Goal: Transaction & Acquisition: Purchase product/service

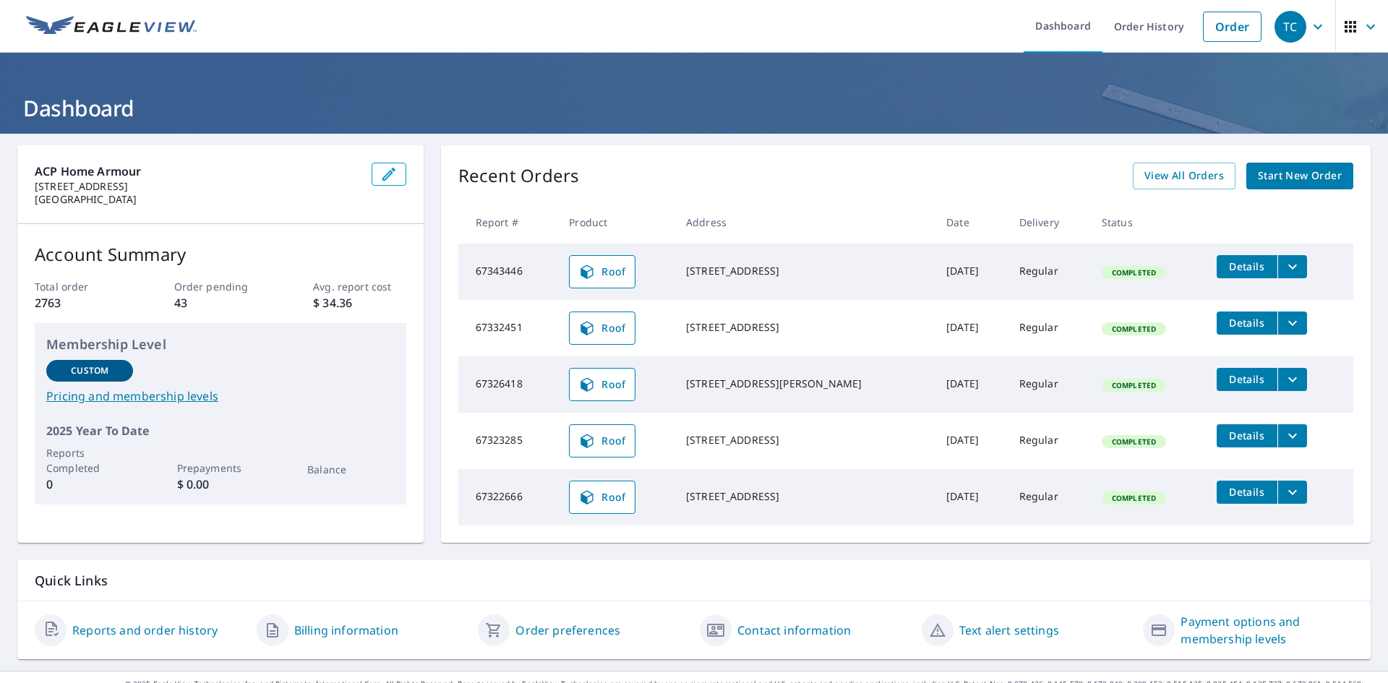
click at [1258, 174] on span "Start New Order" at bounding box center [1300, 176] width 84 height 18
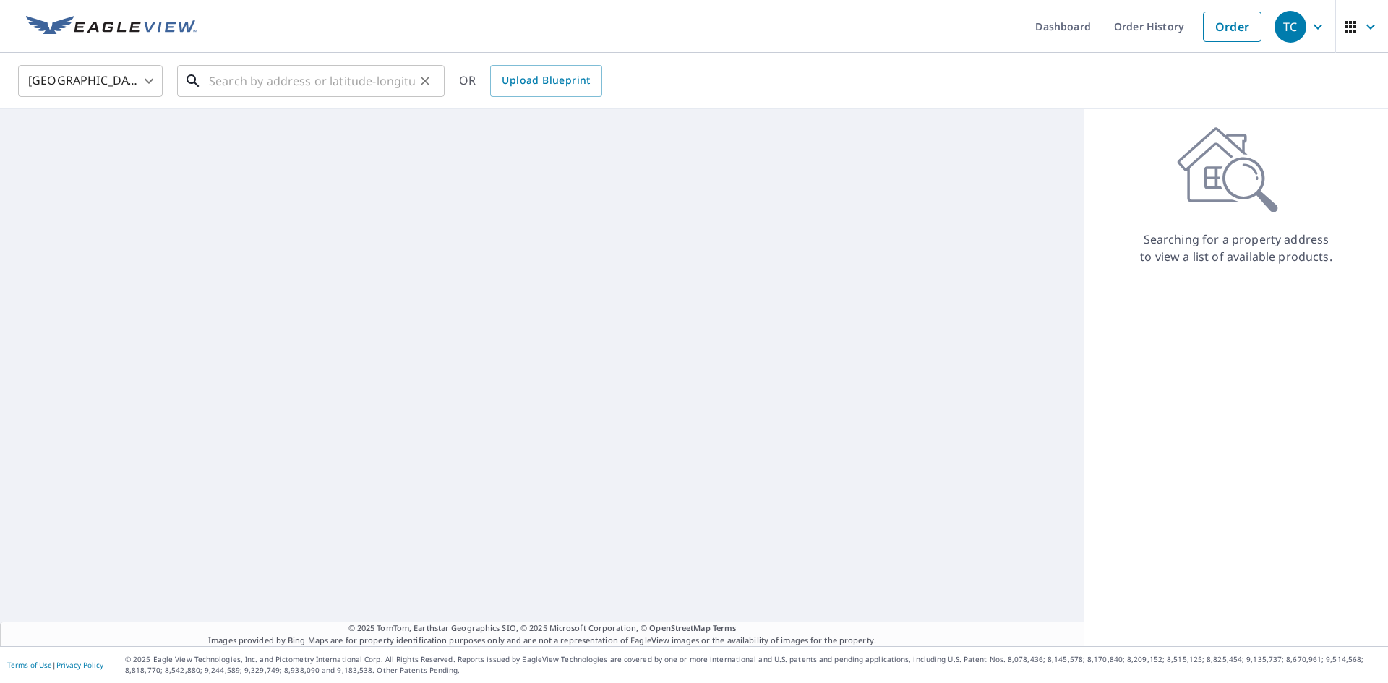
click at [338, 86] on input "text" at bounding box center [312, 81] width 206 height 40
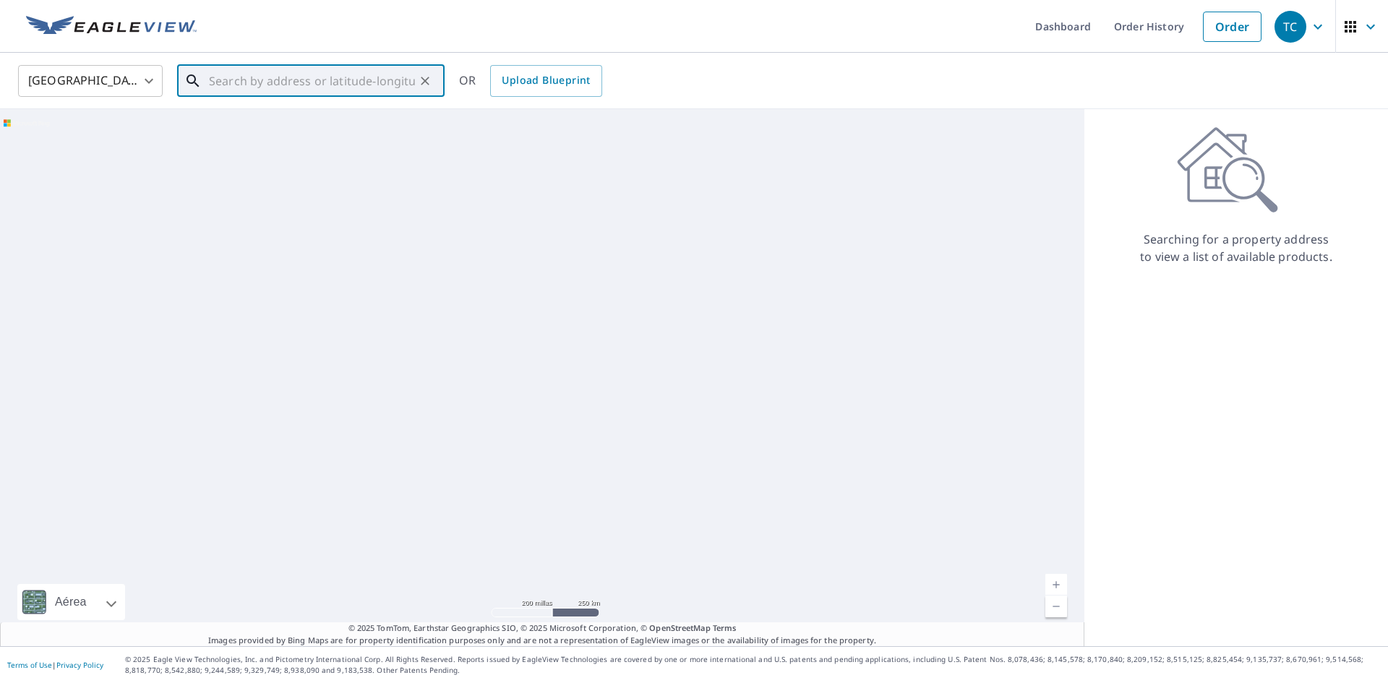
paste input "[STREET_ADDRESS]"
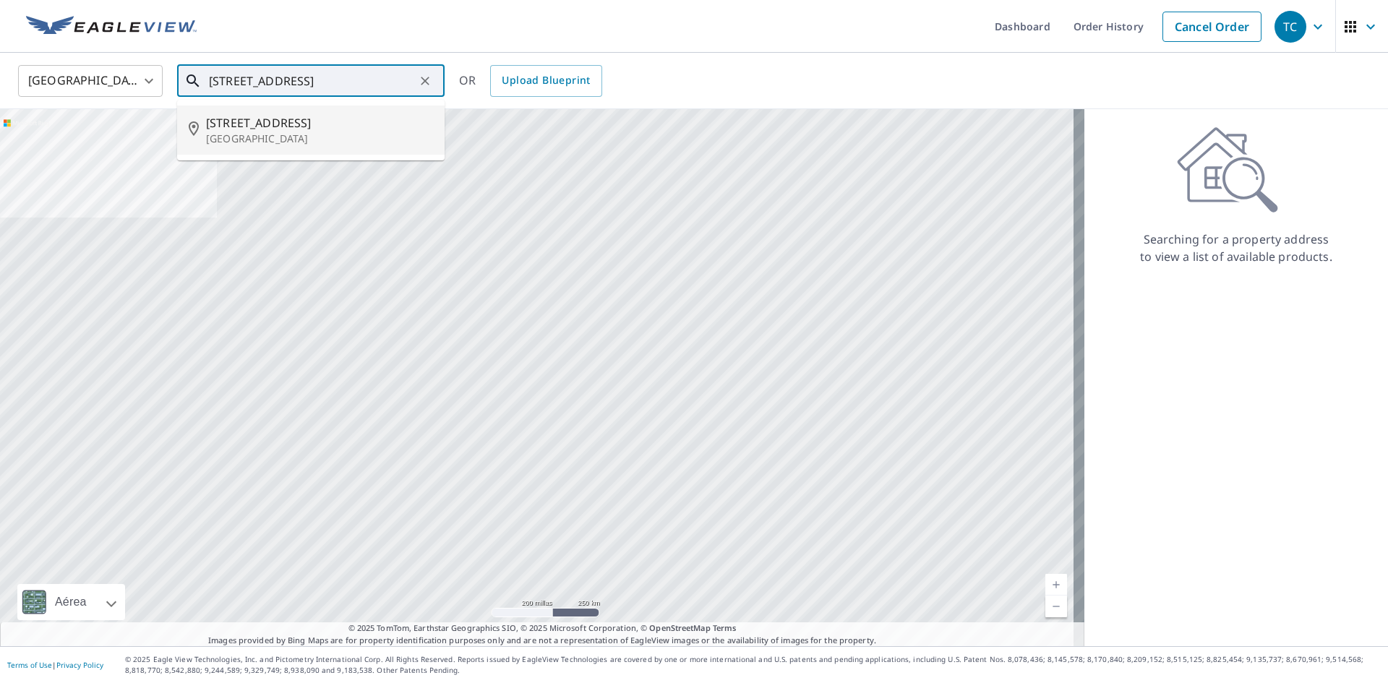
click at [290, 123] on span "[STREET_ADDRESS]" at bounding box center [319, 122] width 227 height 17
type input "[STREET_ADDRESS]"
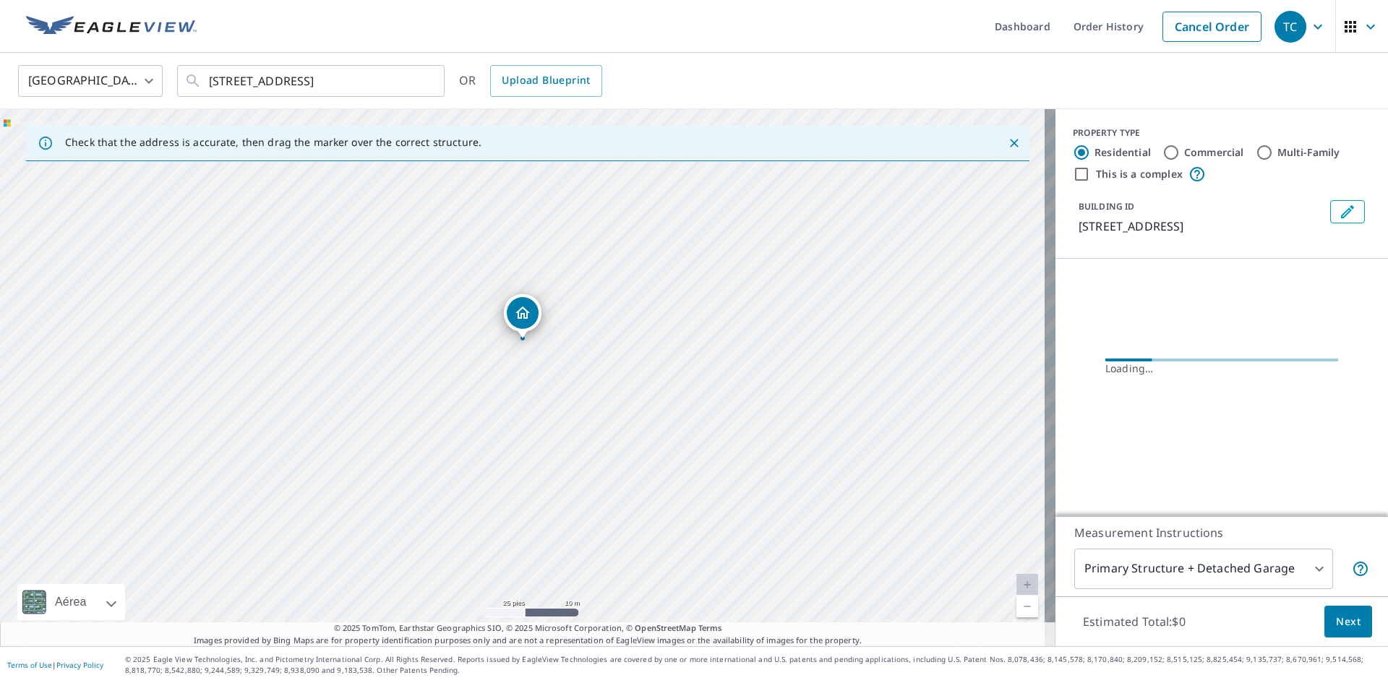
drag, startPoint x: 561, startPoint y: 336, endPoint x: 572, endPoint y: 337, distance: 10.9
click at [572, 337] on div "[STREET_ADDRESS]" at bounding box center [527, 377] width 1055 height 537
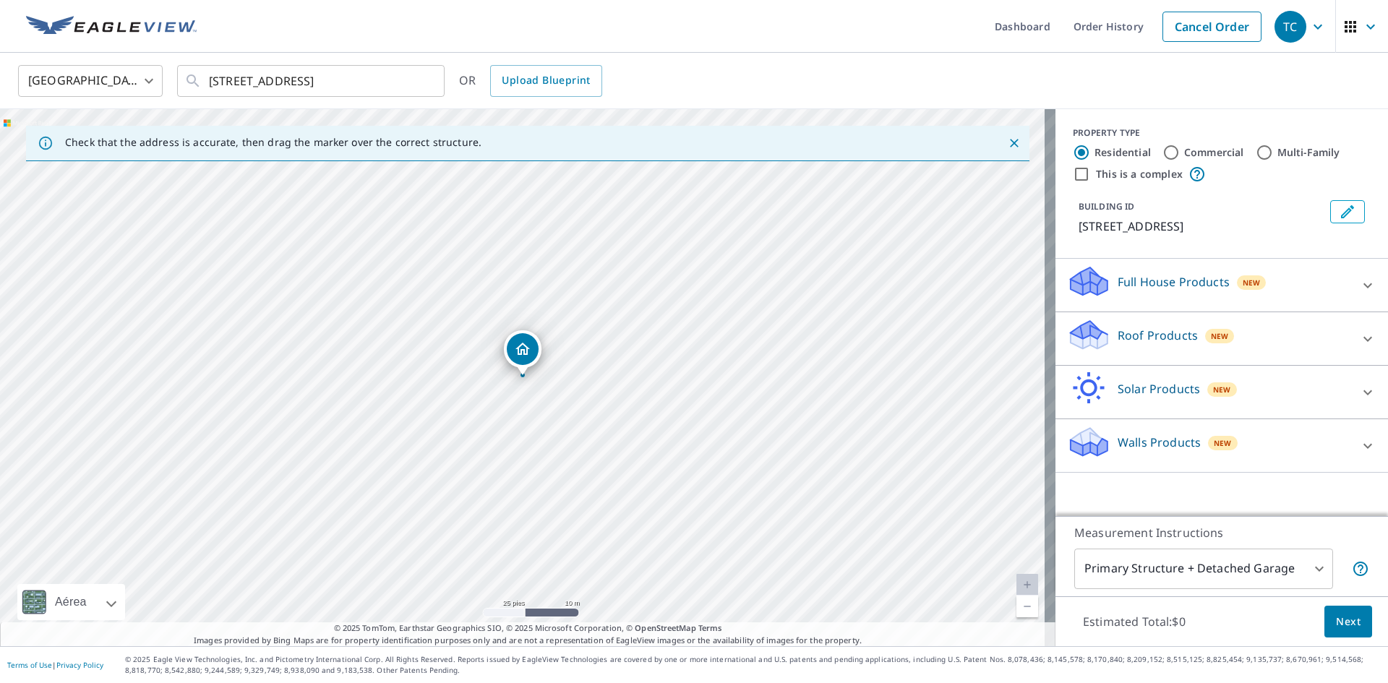
click at [1142, 347] on div "Roof Products New" at bounding box center [1208, 338] width 283 height 41
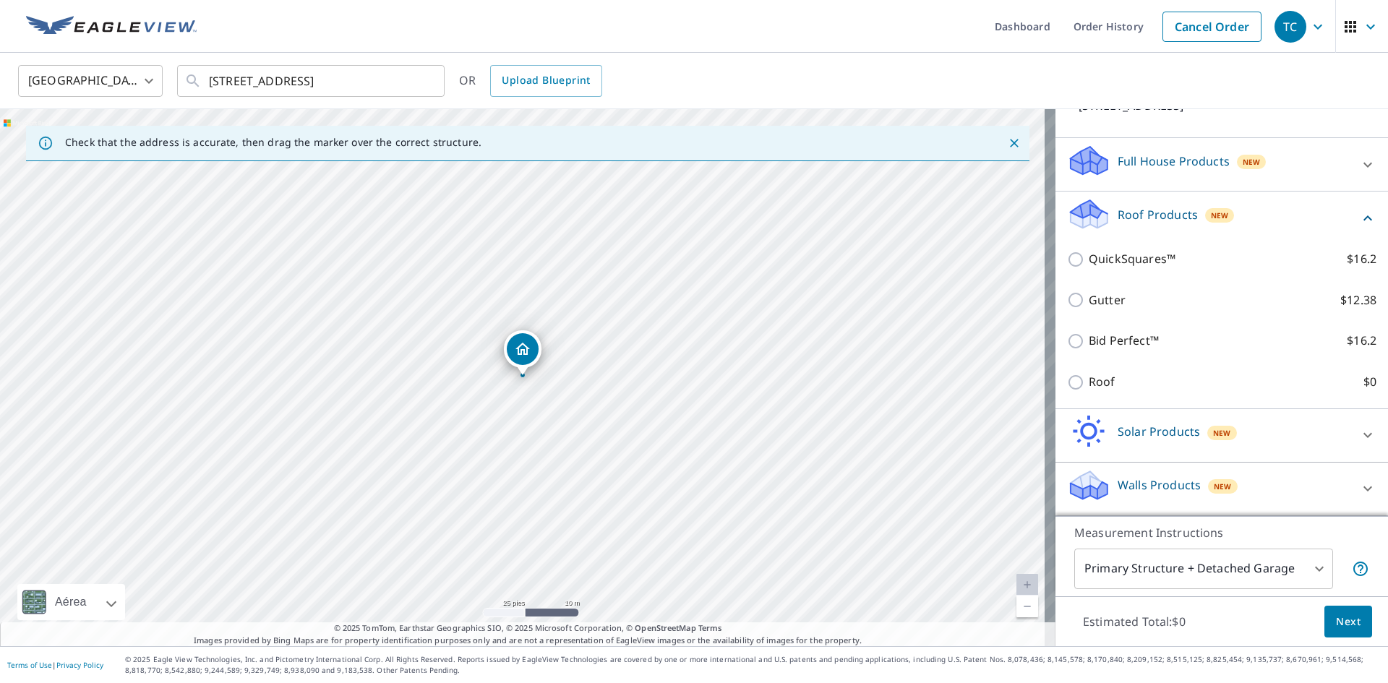
click at [1089, 382] on p "Roof" at bounding box center [1102, 382] width 27 height 18
click at [1081, 382] on input "Roof $0" at bounding box center [1078, 382] width 22 height 17
checkbox input "true"
type input "3"
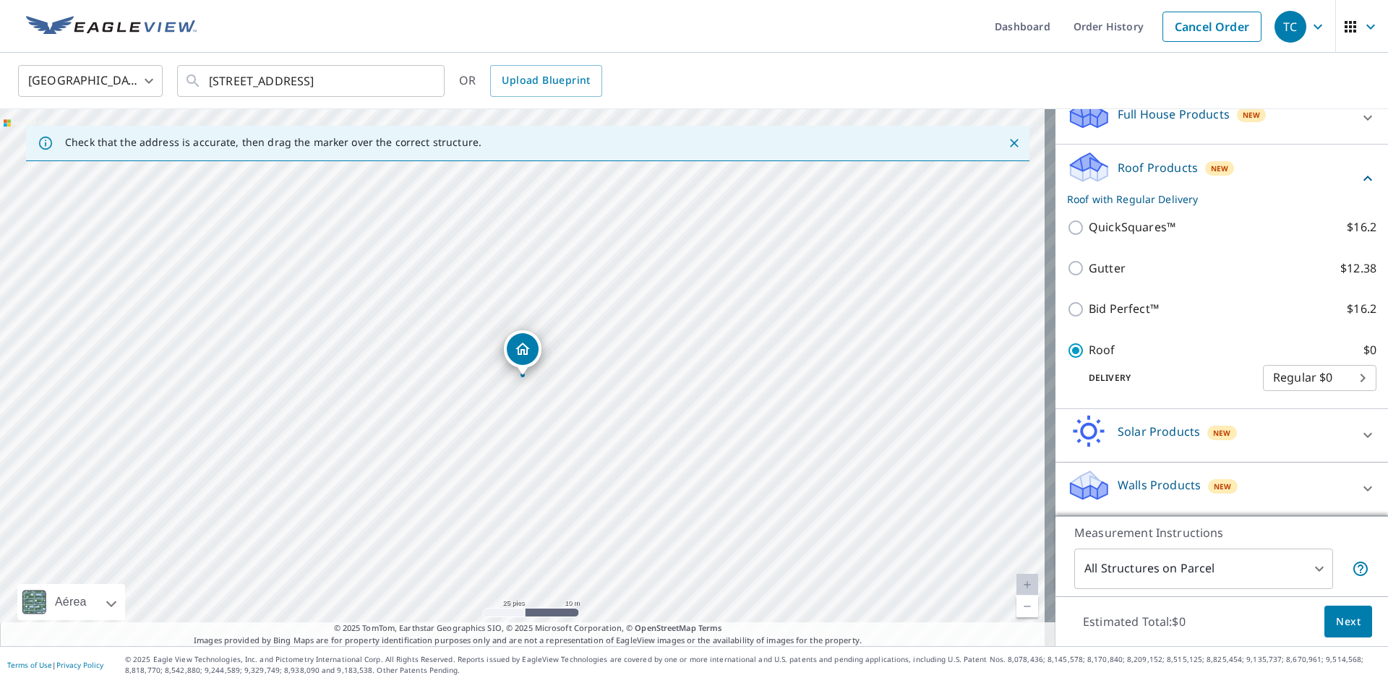
scroll to position [99, 0]
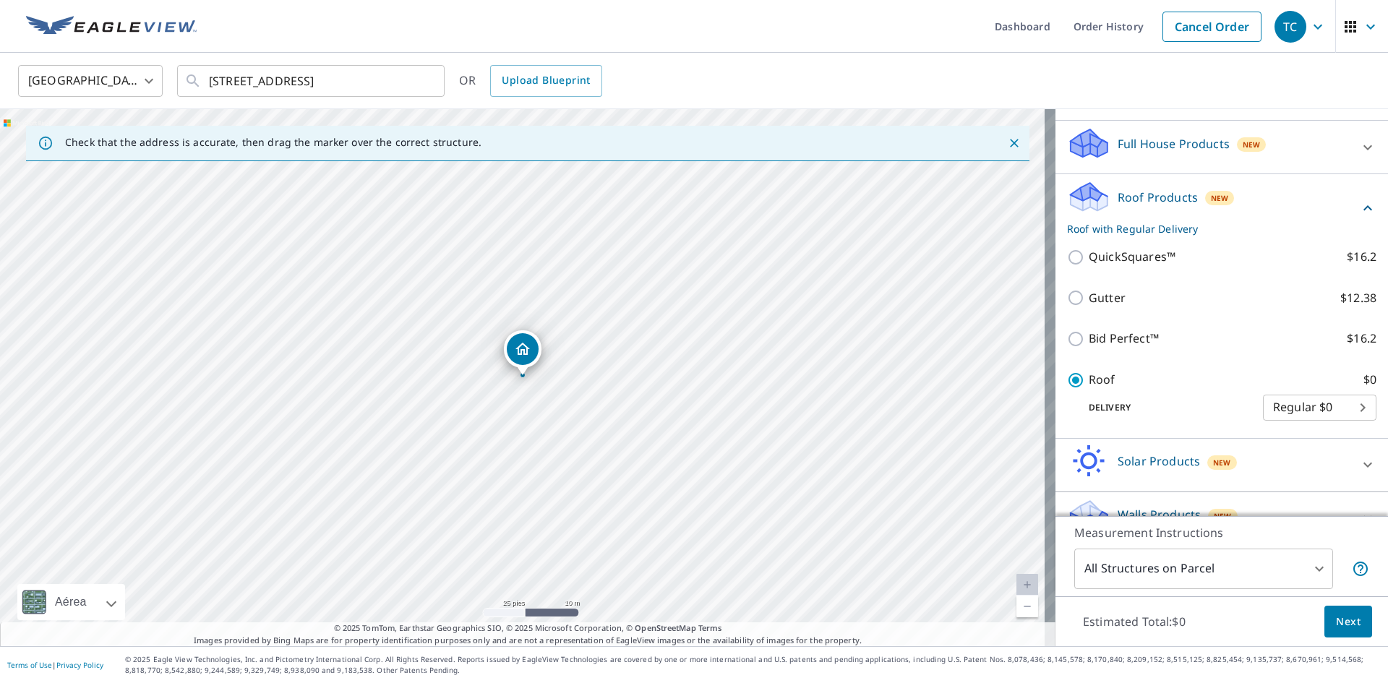
click at [1341, 617] on span "Next" at bounding box center [1348, 622] width 25 height 18
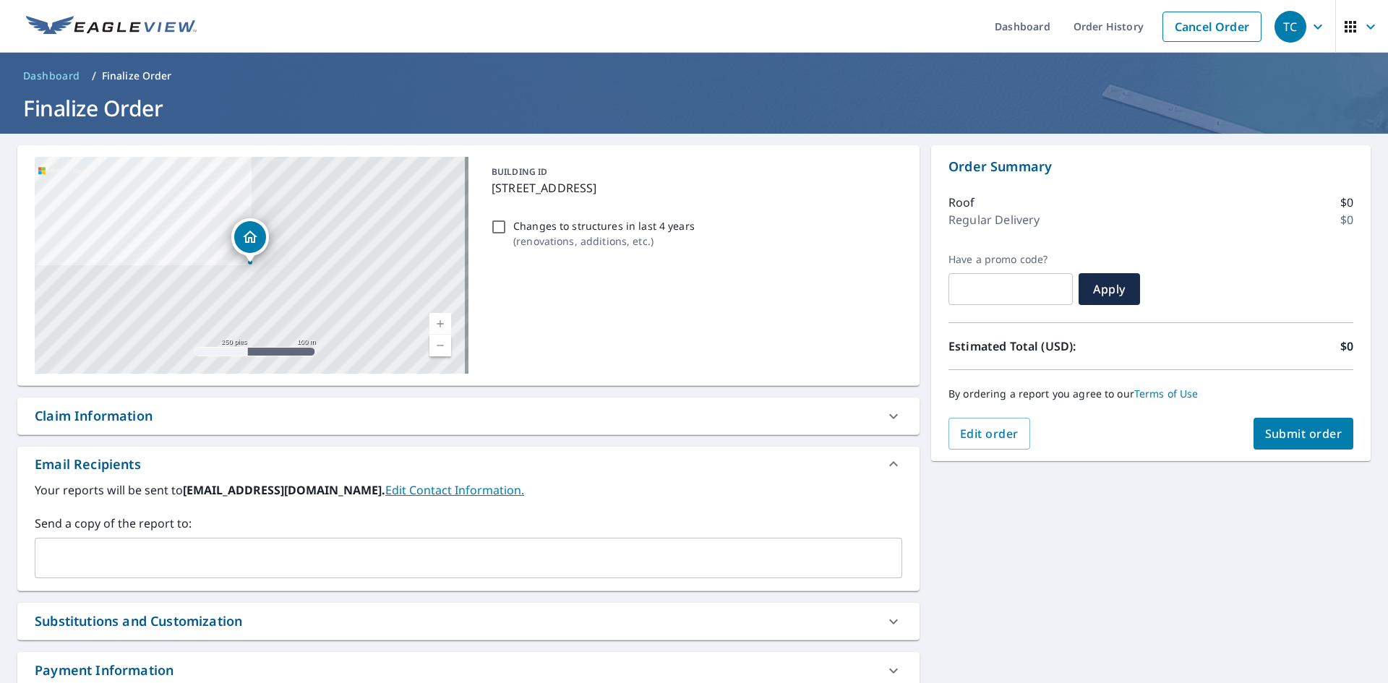
click at [1298, 424] on button "Submit order" at bounding box center [1304, 434] width 100 height 32
checkbox input "true"
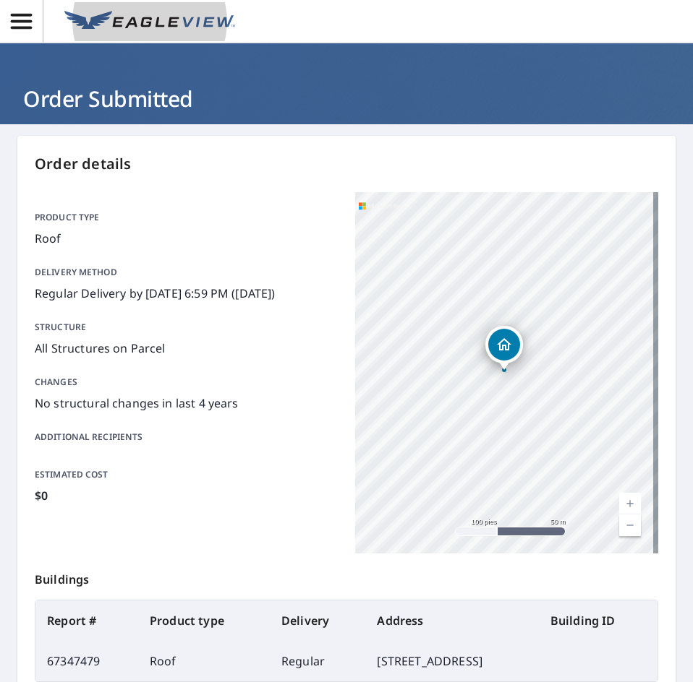
click at [144, 22] on img at bounding box center [149, 22] width 171 height 22
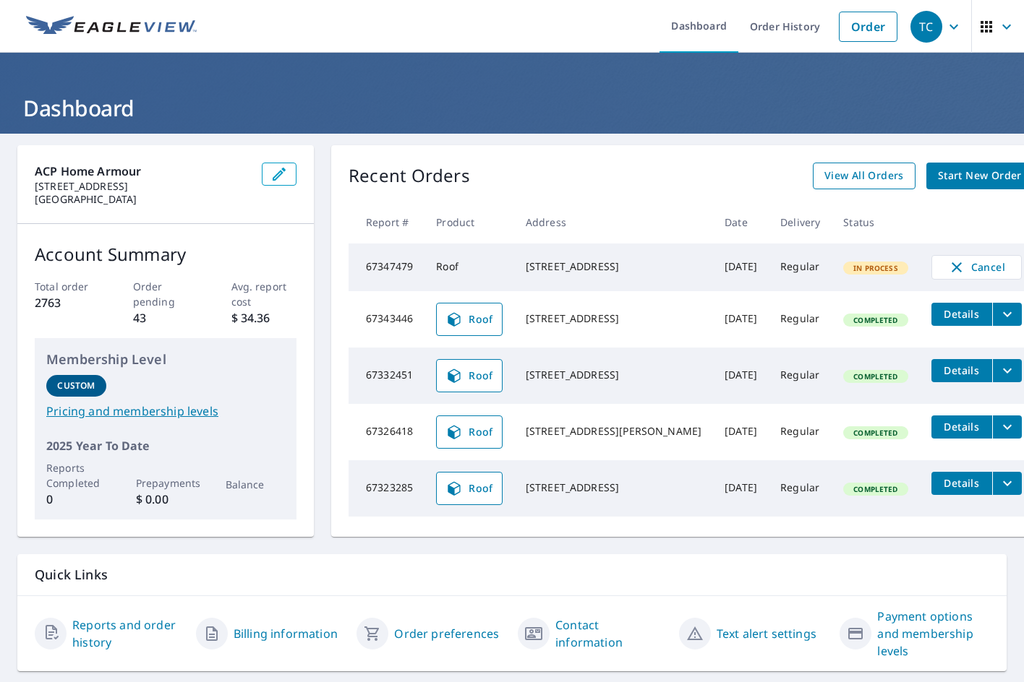
click at [824, 169] on span "View All Orders" at bounding box center [864, 176] width 80 height 18
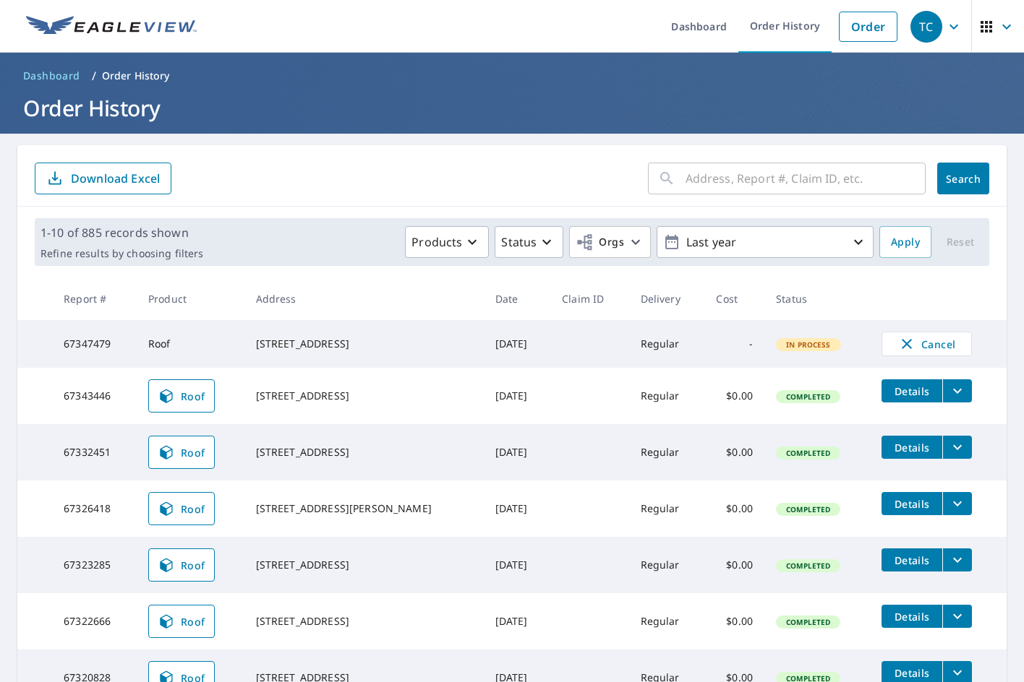
click at [727, 187] on input "text" at bounding box center [805, 178] width 240 height 40
type input "122"
click button "Search" at bounding box center [963, 179] width 52 height 32
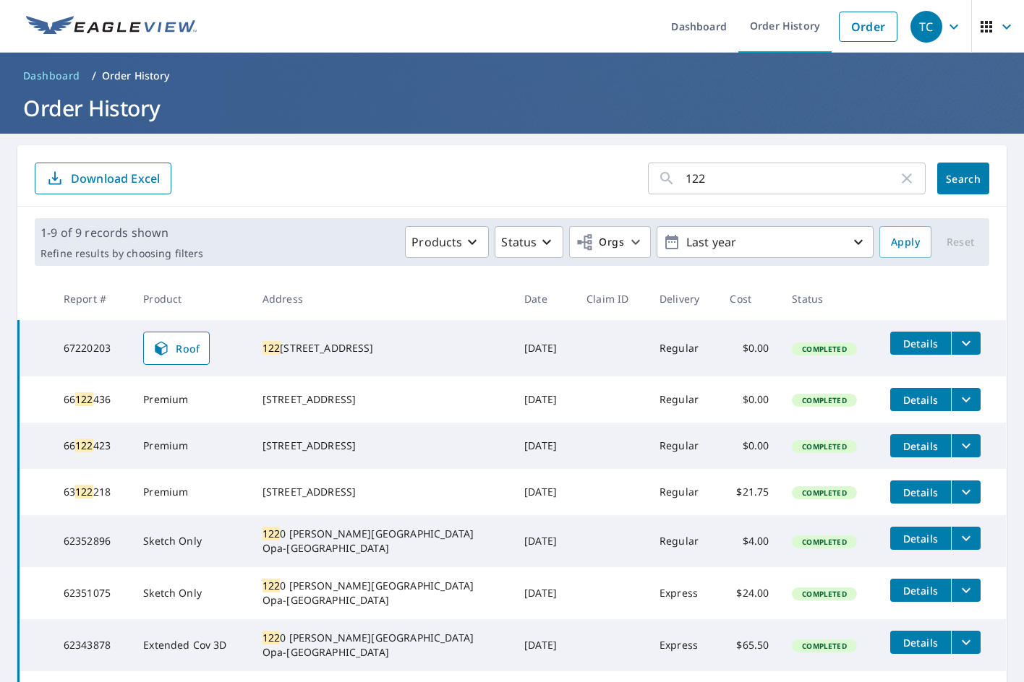
click at [957, 347] on icon "filesDropdownBtn-67220203" at bounding box center [965, 343] width 17 height 17
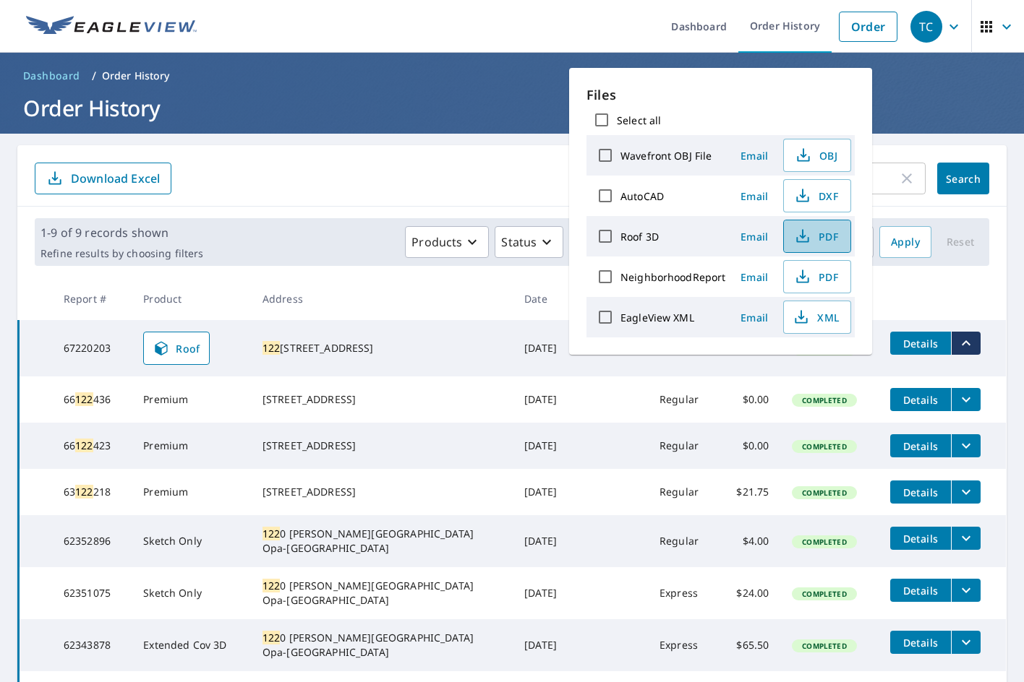
click at [815, 234] on span "PDF" at bounding box center [815, 236] width 46 height 17
click at [385, 168] on form "122 ​ Search Download Excel" at bounding box center [512, 179] width 954 height 32
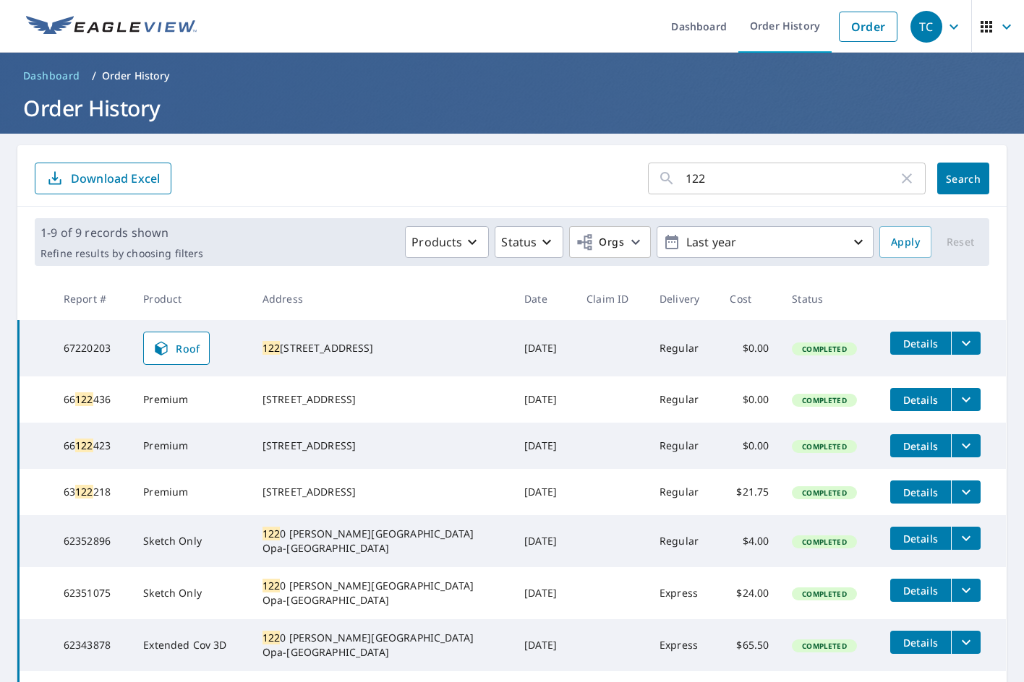
click at [724, 167] on input "122" at bounding box center [791, 178] width 213 height 40
type input "3248"
click button "Search" at bounding box center [963, 179] width 52 height 32
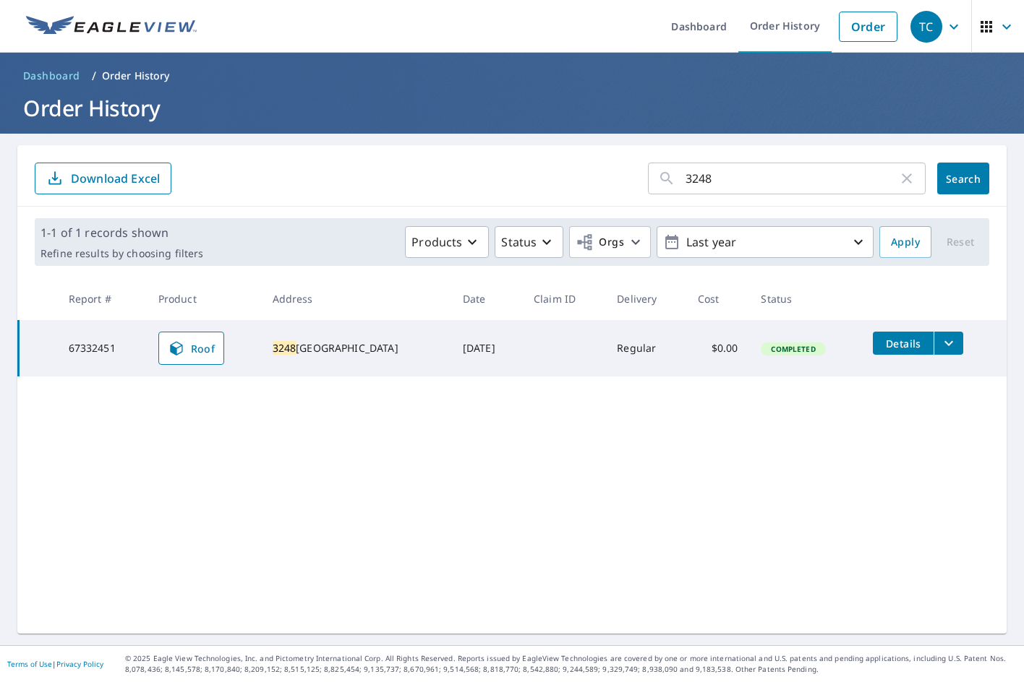
click at [940, 341] on icon "filesDropdownBtn-67332451" at bounding box center [948, 343] width 17 height 17
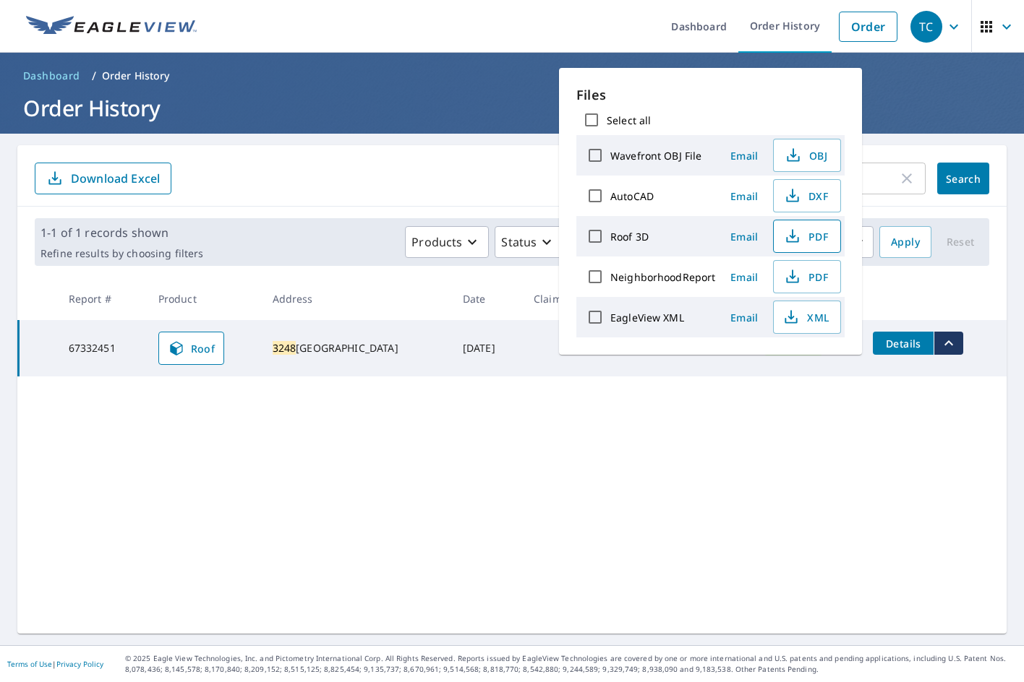
click at [800, 243] on span "PDF" at bounding box center [805, 236] width 46 height 17
